Goal: Task Accomplishment & Management: Use online tool/utility

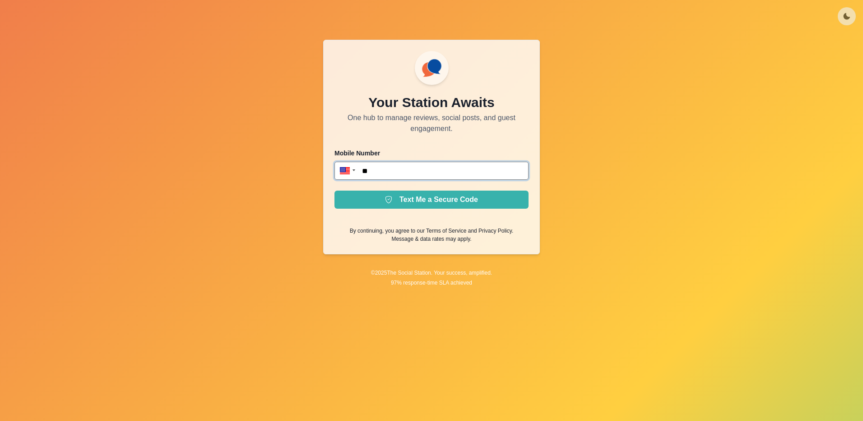
click at [428, 166] on input "**" at bounding box center [431, 171] width 194 height 18
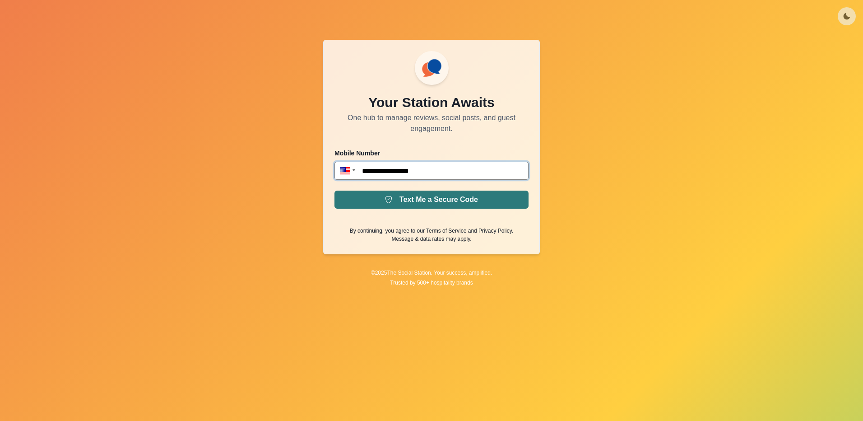
type input "**********"
click at [450, 196] on button "Text Me a Secure Code" at bounding box center [431, 199] width 194 height 18
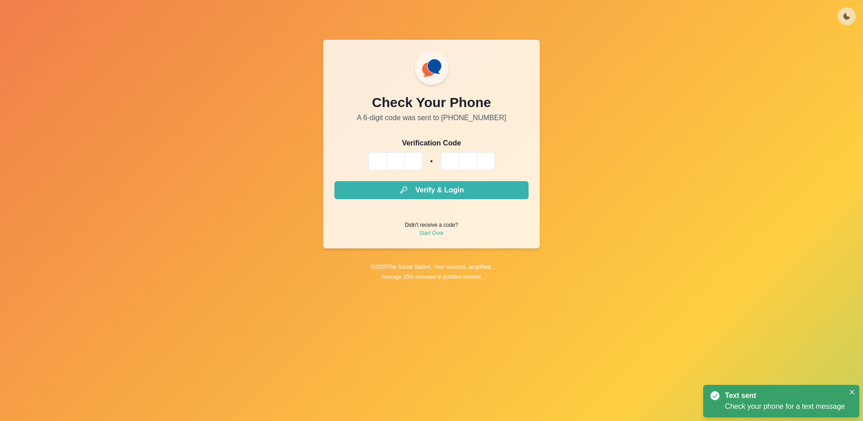
click at [379, 158] on input "Please enter your pin code" at bounding box center [377, 161] width 18 height 18
type input "*"
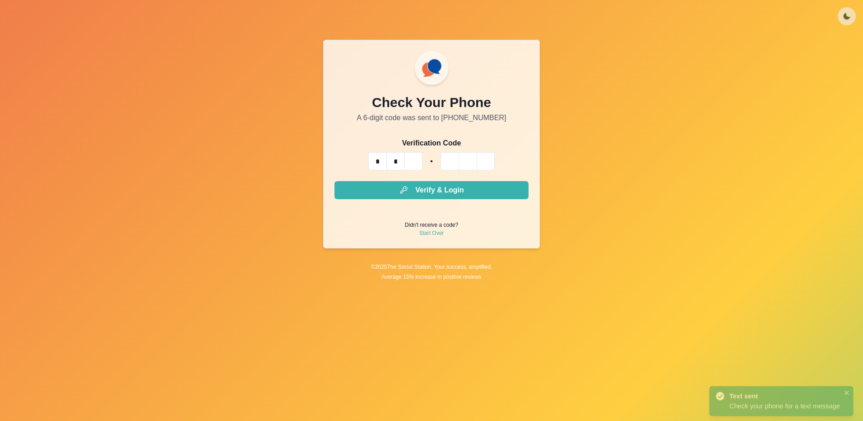
type input "*"
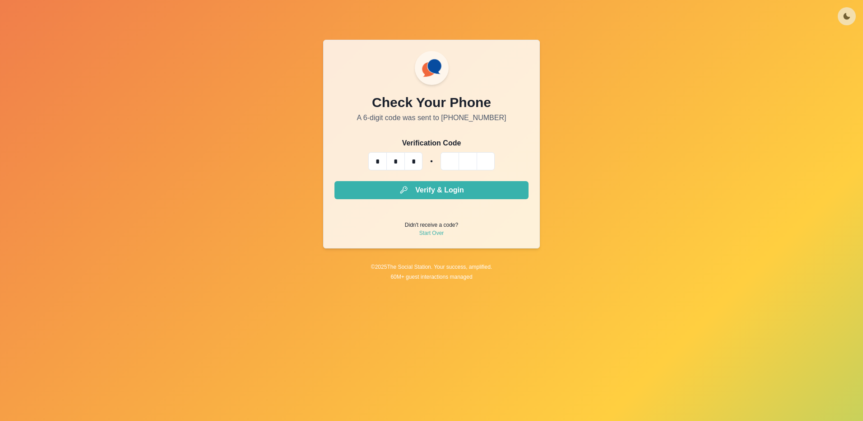
type input "*"
click at [448, 193] on button "Verify & Login" at bounding box center [431, 190] width 194 height 18
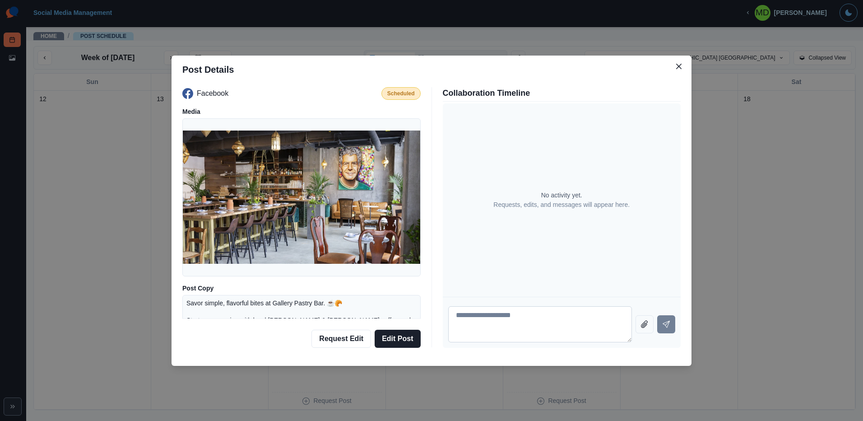
click at [502, 325] on textarea at bounding box center [540, 324] width 184 height 36
type textarea "**********"
click at [668, 326] on icon "Send message" at bounding box center [666, 323] width 7 height 7
click at [682, 68] on button "Close" at bounding box center [679, 66] width 14 height 14
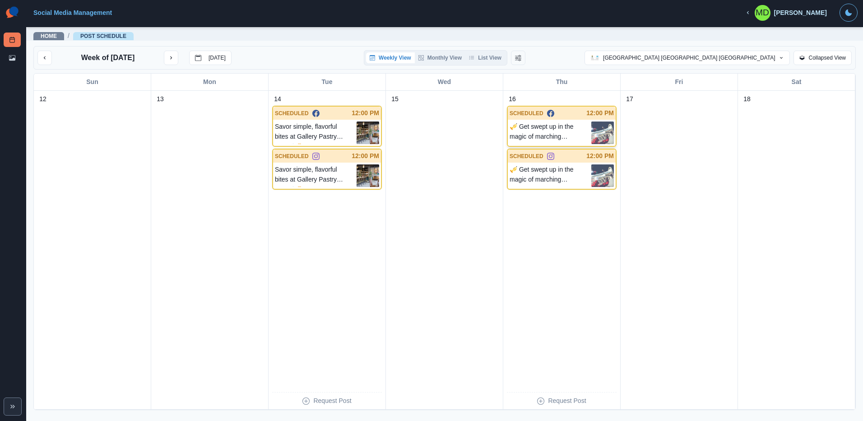
click at [563, 130] on p "🎺 Get swept up in the magic of marching bands! The Bands of America Super Regio…" at bounding box center [551, 132] width 82 height 23
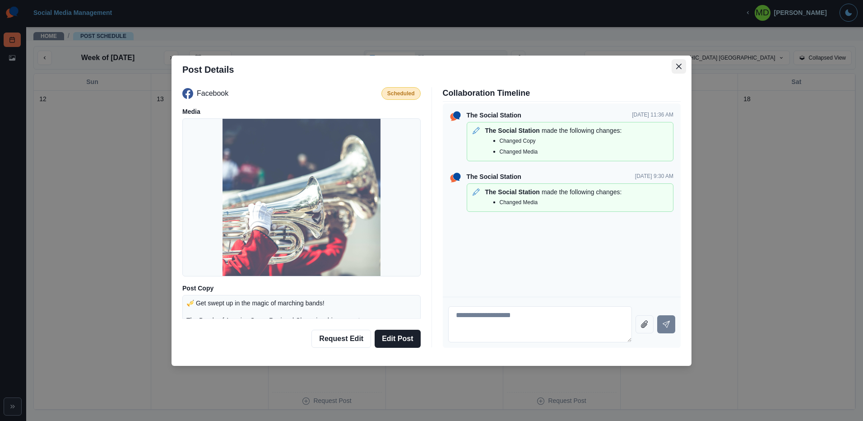
click at [676, 61] on button "Close" at bounding box center [679, 66] width 14 height 14
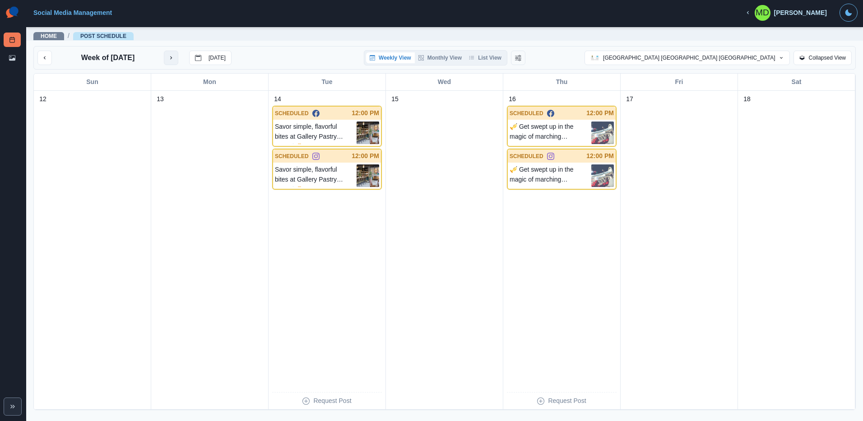
click at [170, 57] on icon "next month" at bounding box center [171, 58] width 6 height 6
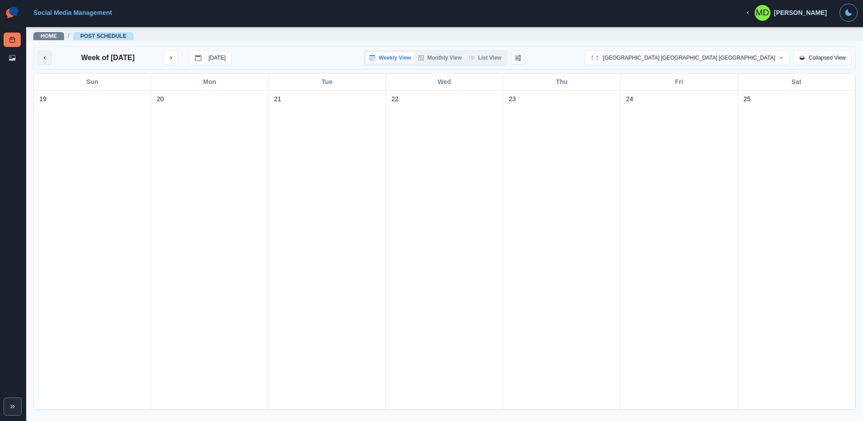
click at [43, 53] on button "previous month" at bounding box center [44, 58] width 14 height 14
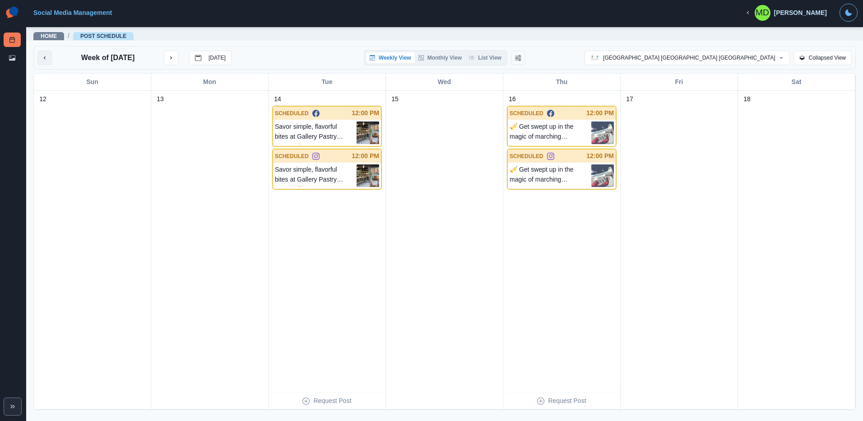
click at [43, 53] on button "previous month" at bounding box center [44, 58] width 14 height 14
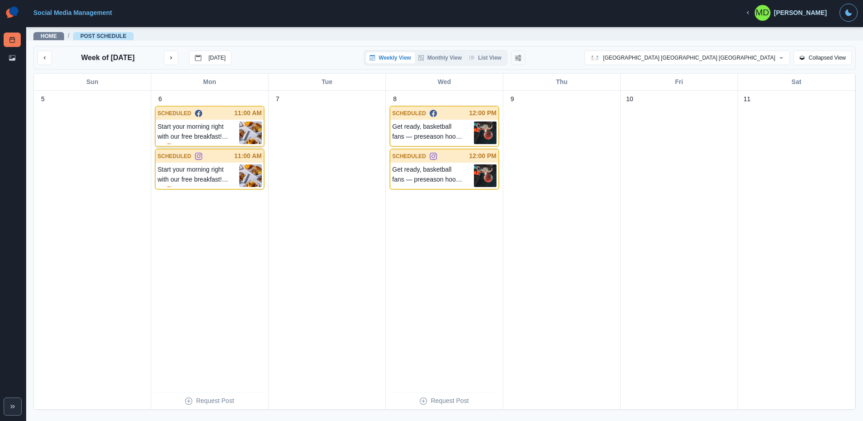
click at [229, 135] on p "Start your morning right with our free breakfast! 🥓🥞 From fresh fruit and yogur…" at bounding box center [199, 132] width 82 height 23
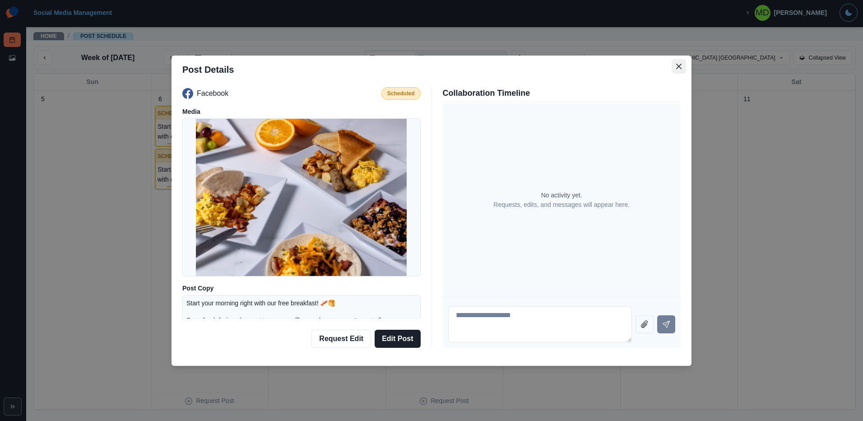
click at [680, 62] on button "Close" at bounding box center [679, 66] width 14 height 14
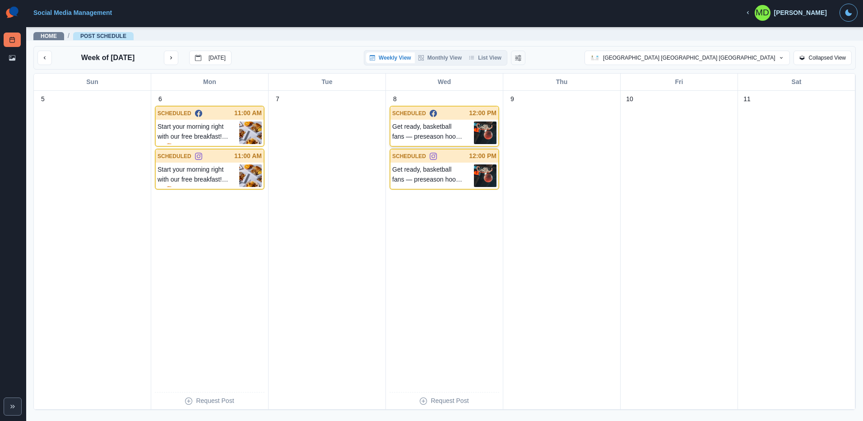
click at [435, 134] on p "Get ready, basketball fans — preseason hoops hits home! Upcoming games at @[GEO…" at bounding box center [433, 132] width 82 height 23
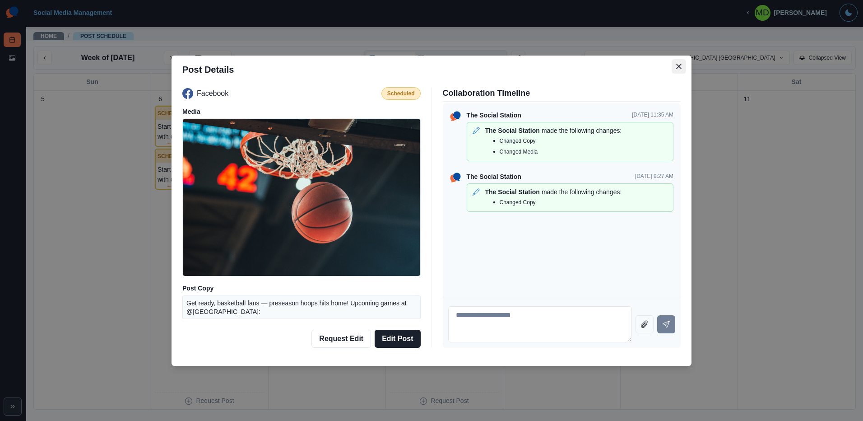
click at [679, 68] on icon "Close" at bounding box center [678, 66] width 5 height 5
